Goal: Navigation & Orientation: Find specific page/section

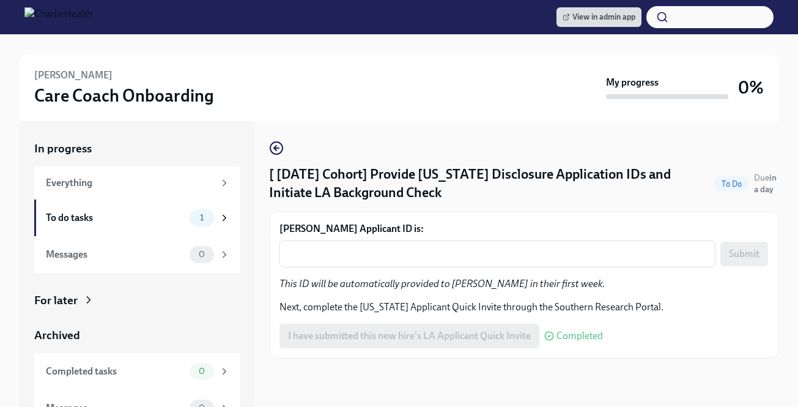
scroll to position [34, 0]
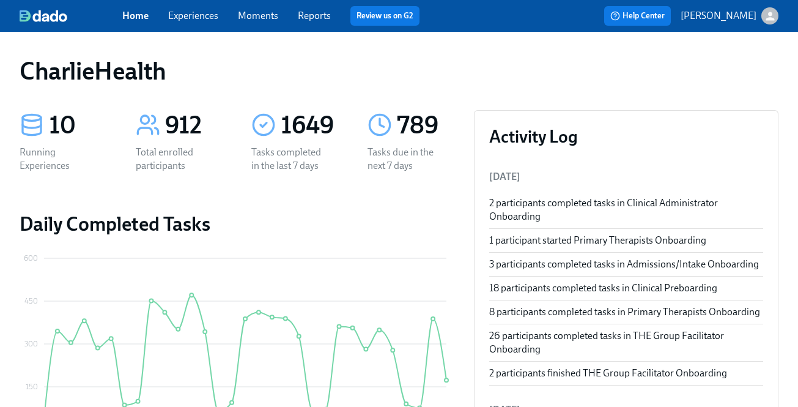
click at [210, 18] on link "Experiences" at bounding box center [193, 16] width 50 height 12
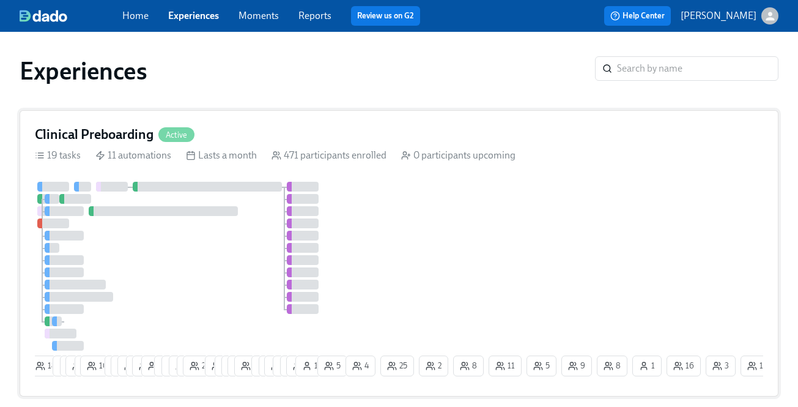
click at [188, 131] on span "Active" at bounding box center [176, 134] width 36 height 9
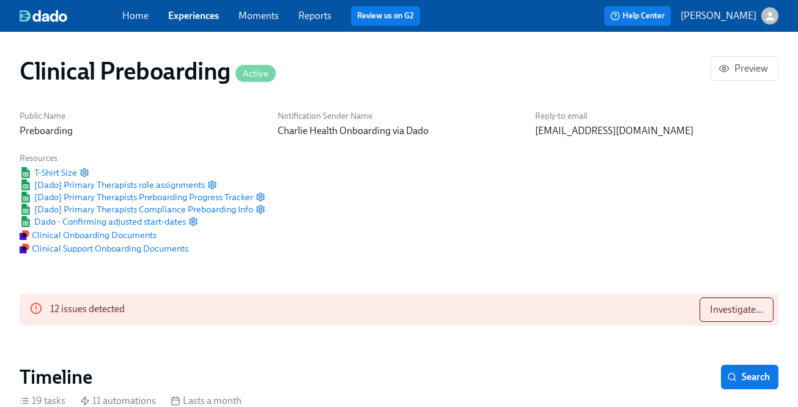
scroll to position [0, 15269]
